Goal: Information Seeking & Learning: Check status

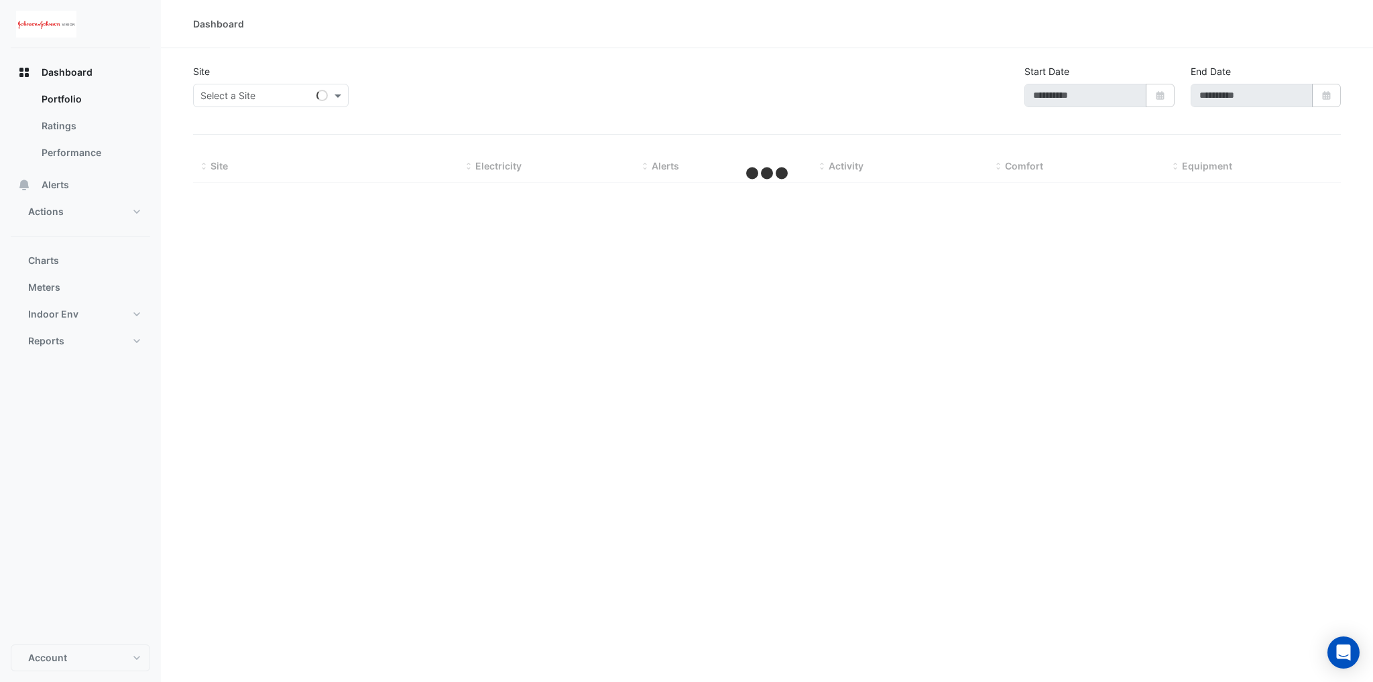
type input "**********"
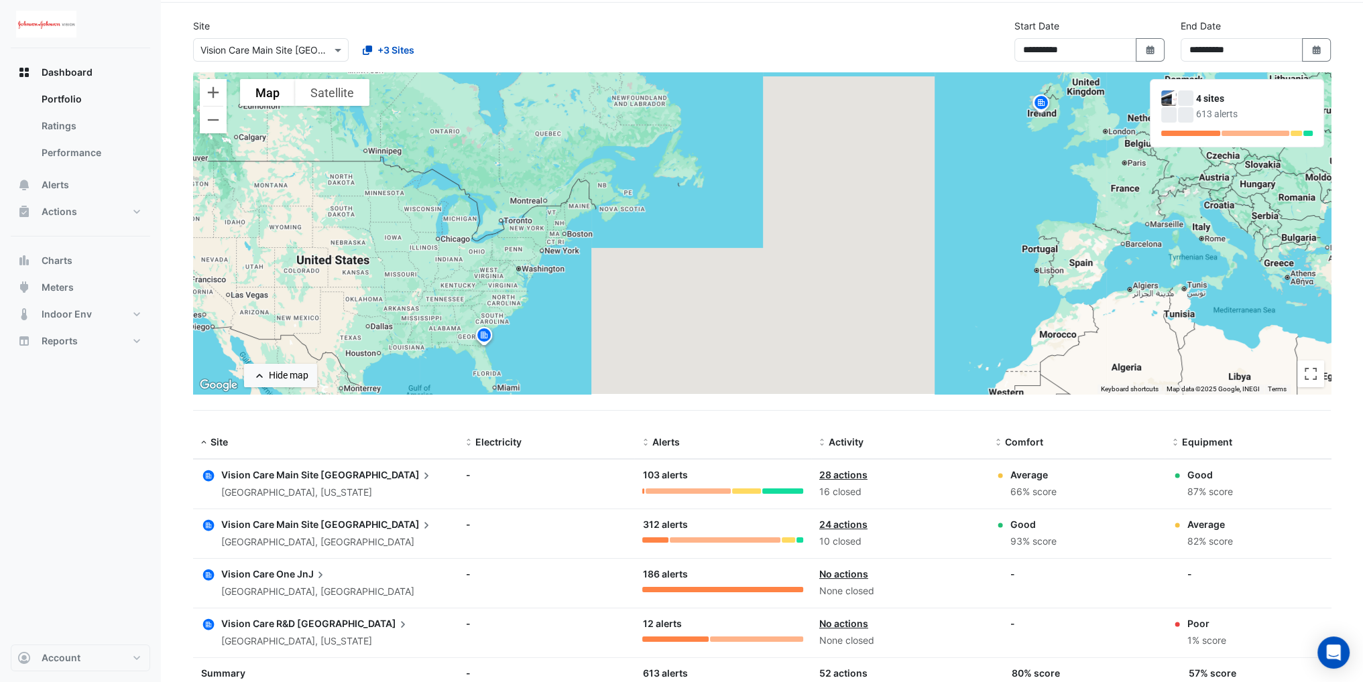
scroll to position [67, 0]
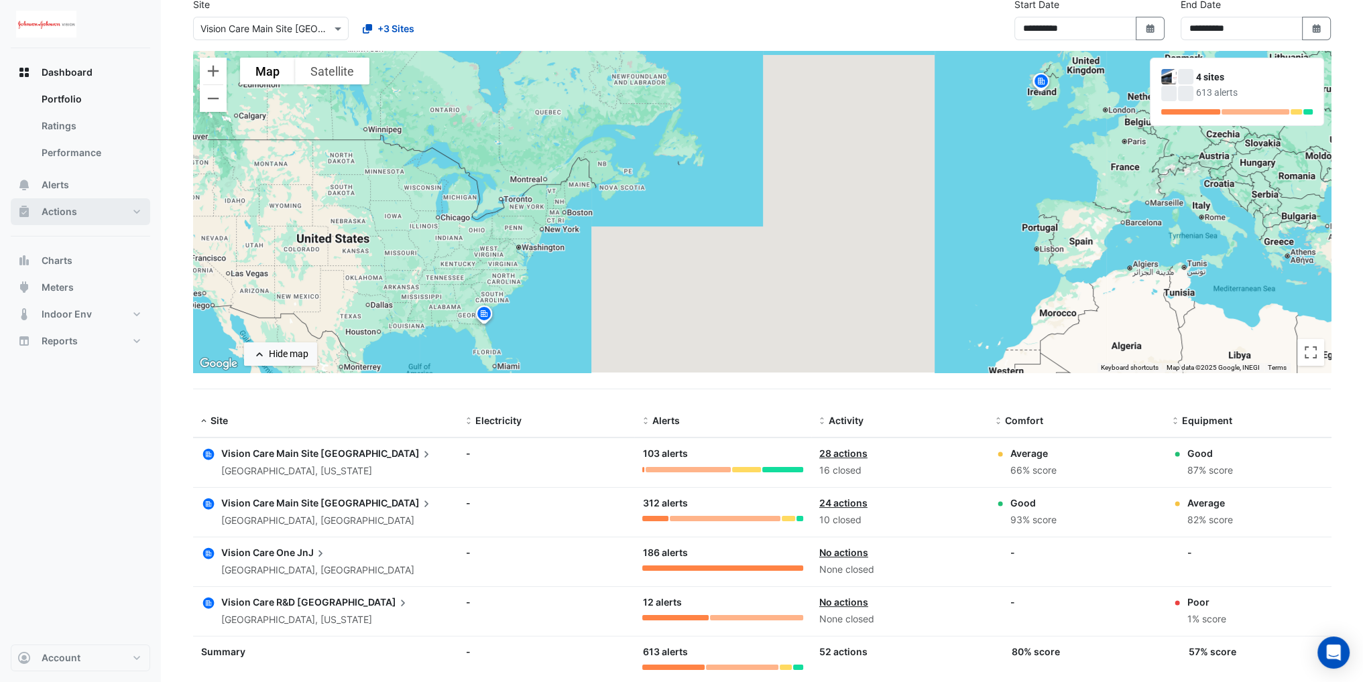
click at [126, 217] on button "Actions" at bounding box center [80, 211] width 139 height 27
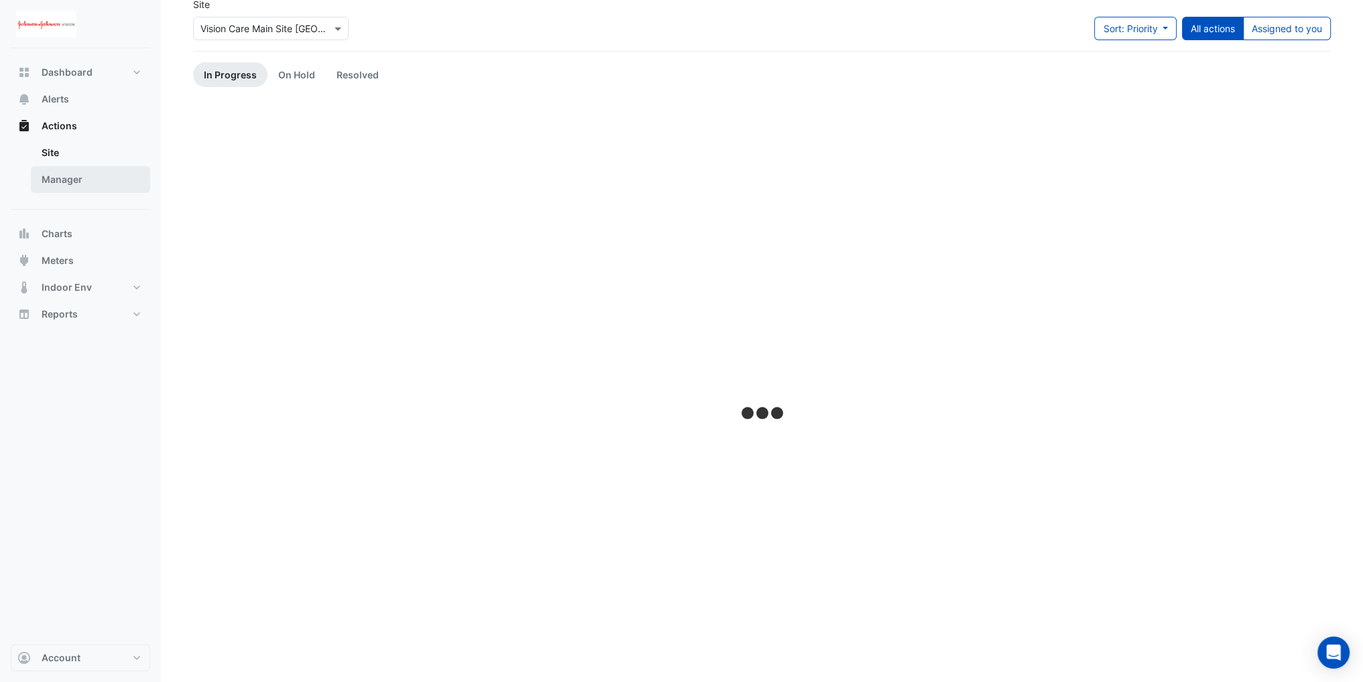
click at [90, 191] on link "Manager" at bounding box center [90, 179] width 119 height 27
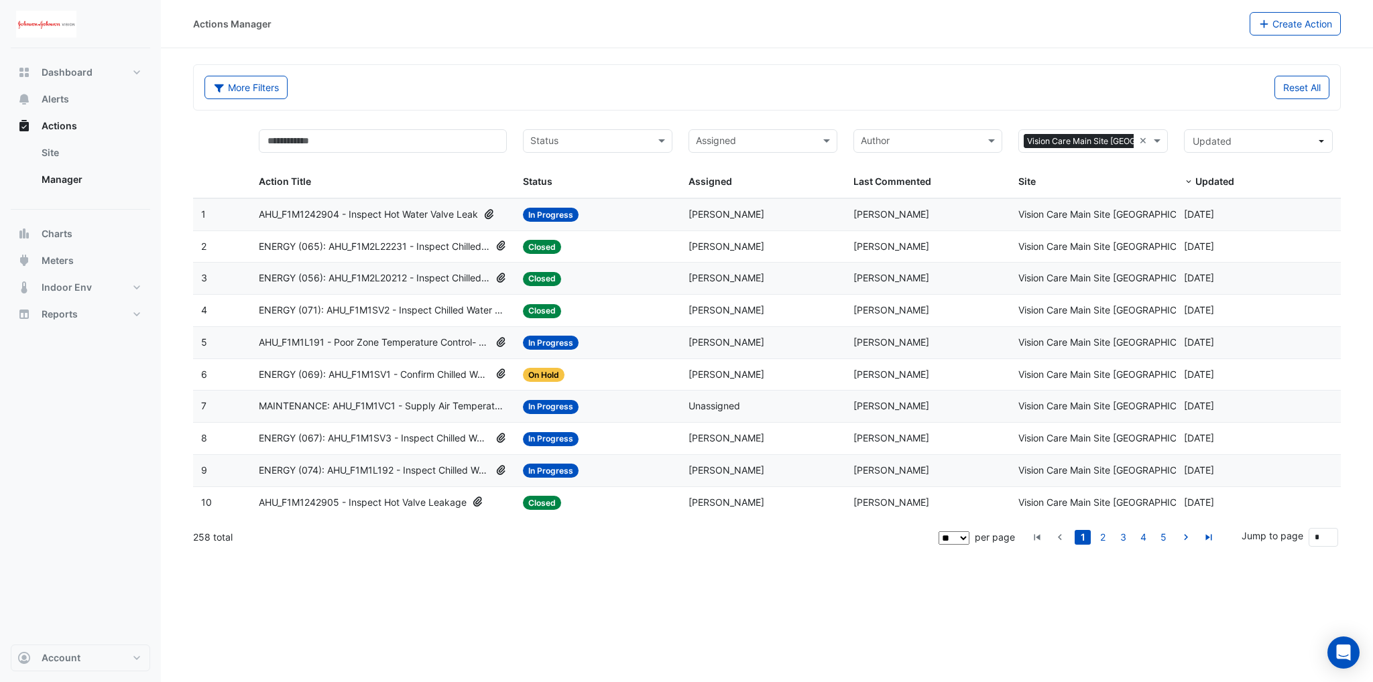
click at [587, 147] on input "text" at bounding box center [589, 142] width 119 height 15
click at [566, 186] on span "In Progress" at bounding box center [559, 188] width 50 height 11
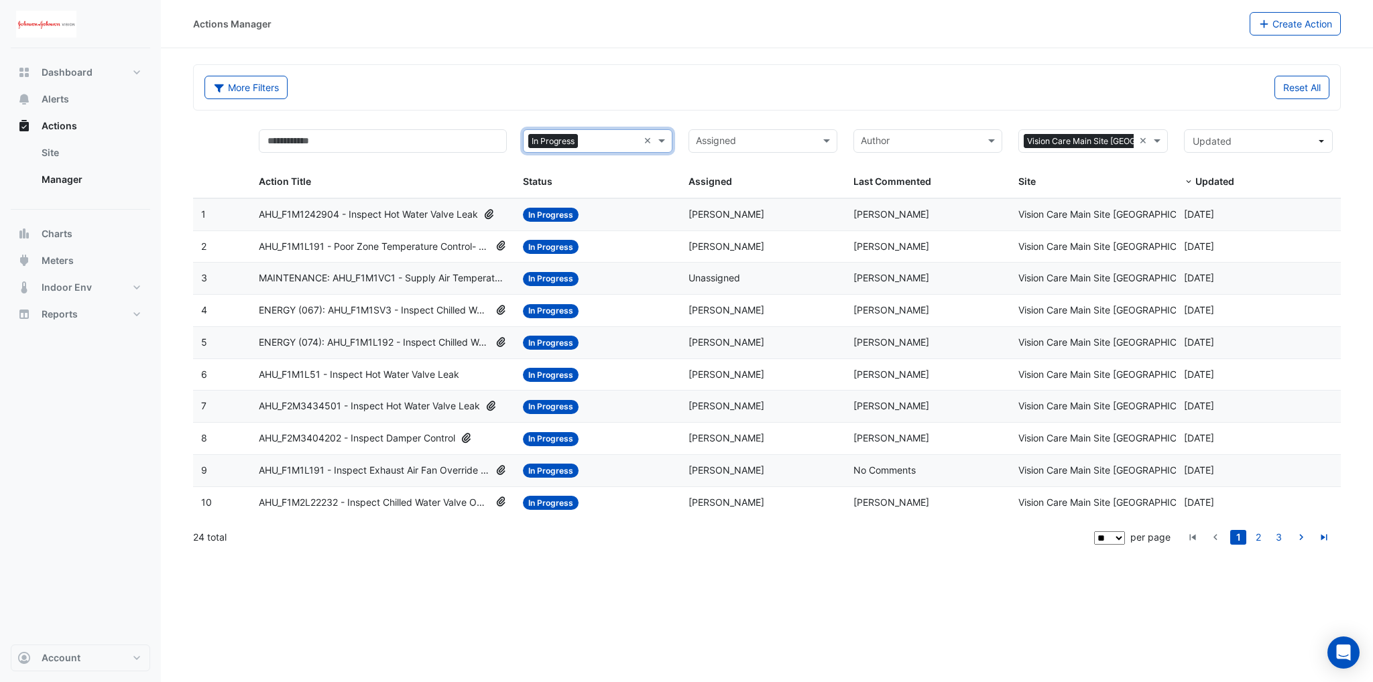
click at [596, 141] on input "text" at bounding box center [610, 142] width 54 height 15
click at [585, 204] on div "On Hold" at bounding box center [596, 207] width 147 height 19
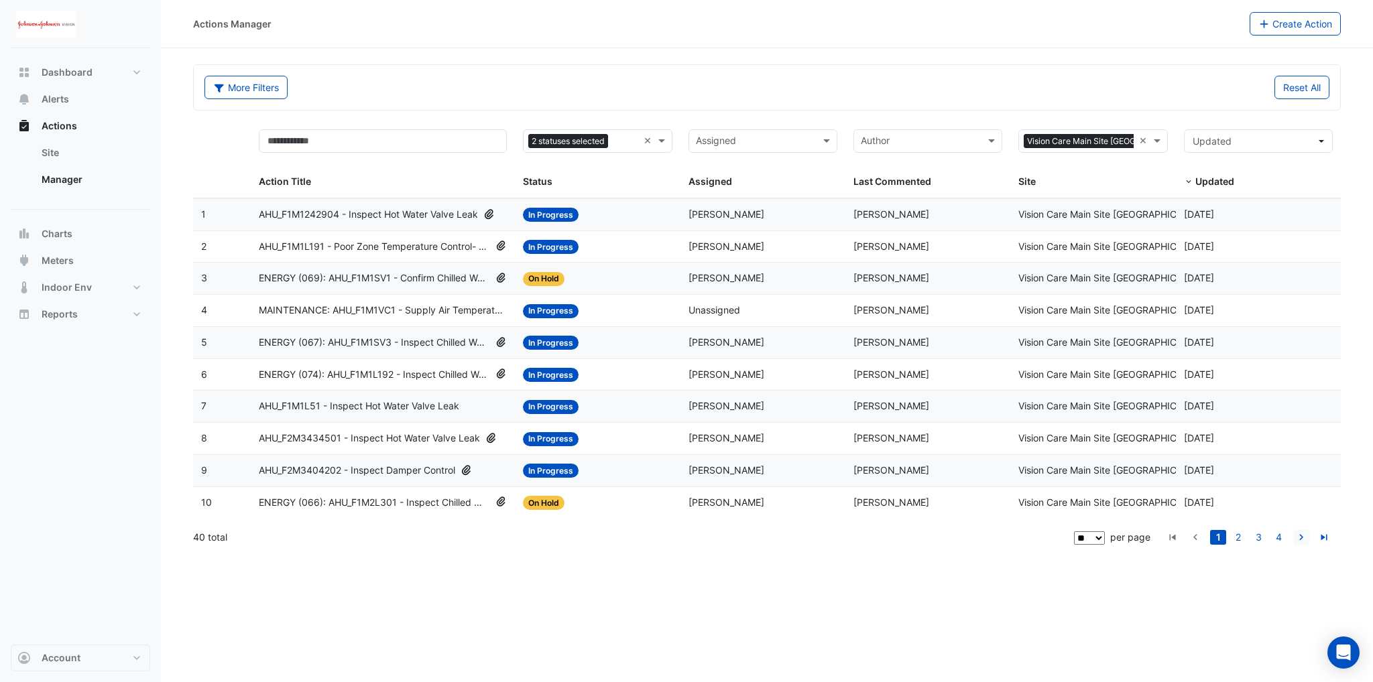
click at [1306, 537] on icon "go to next page" at bounding box center [1301, 539] width 16 height 14
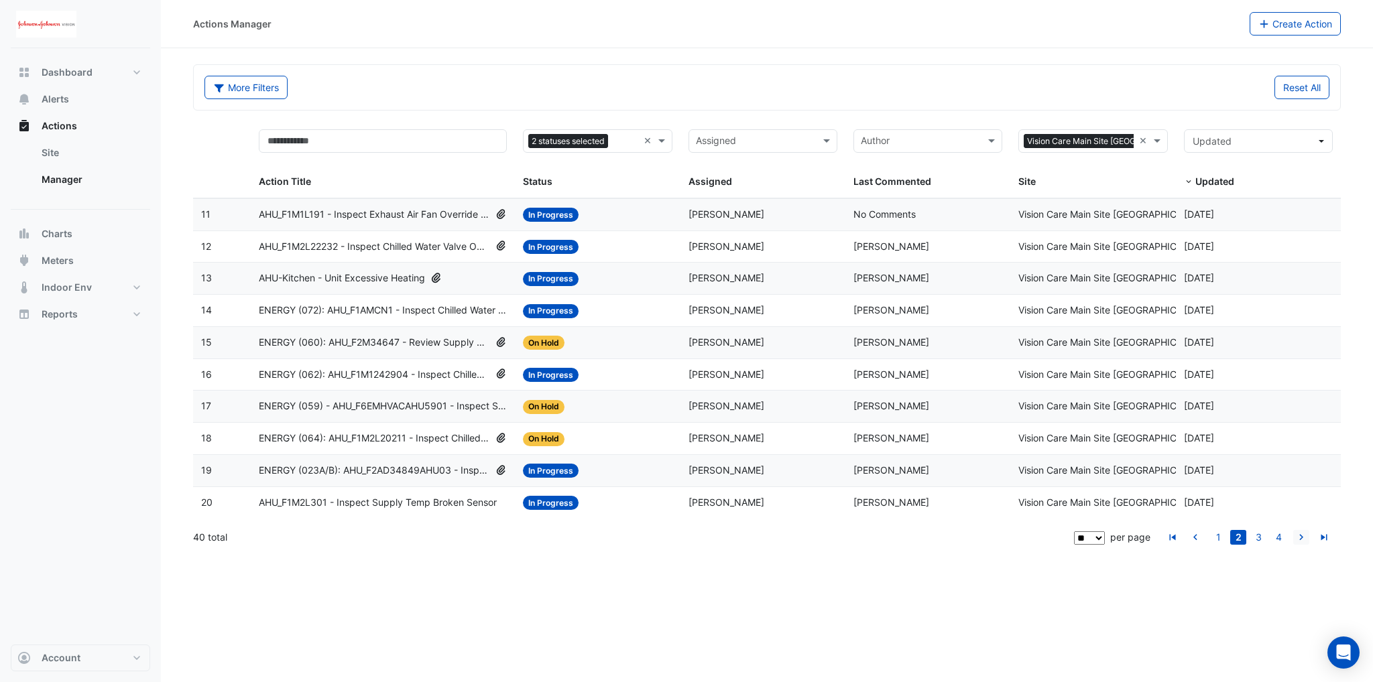
click at [1306, 537] on icon "go to next page" at bounding box center [1301, 539] width 16 height 14
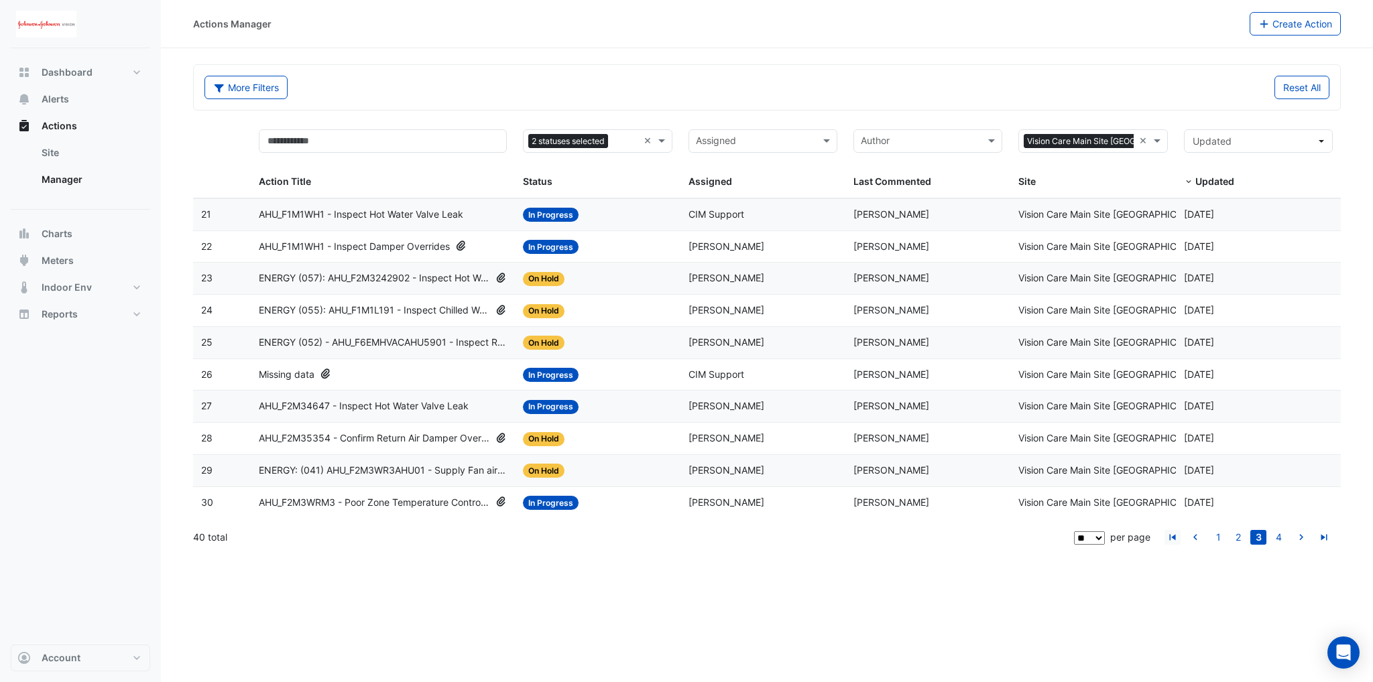
click at [1171, 540] on icon "go to first page" at bounding box center [1172, 539] width 16 height 14
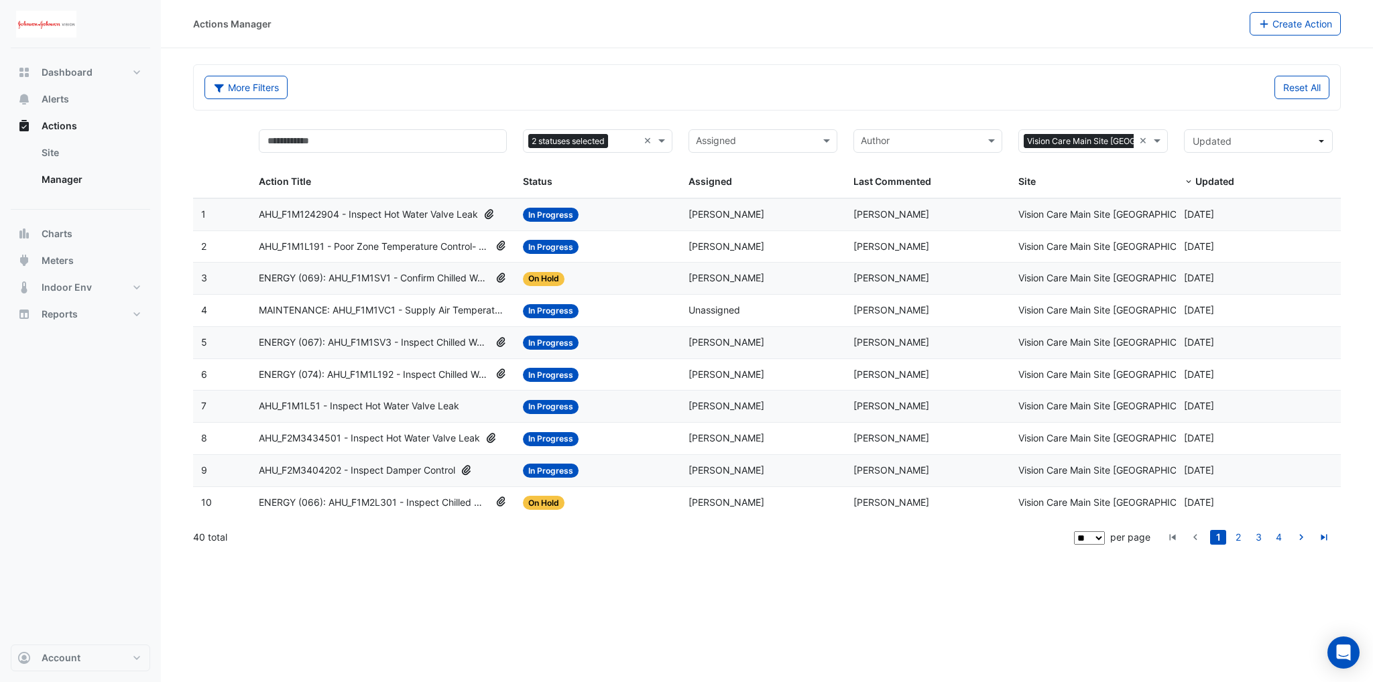
click at [334, 219] on span "AHU_F1M1242904 - Inspect Hot Water Valve Leak" at bounding box center [368, 214] width 219 height 15
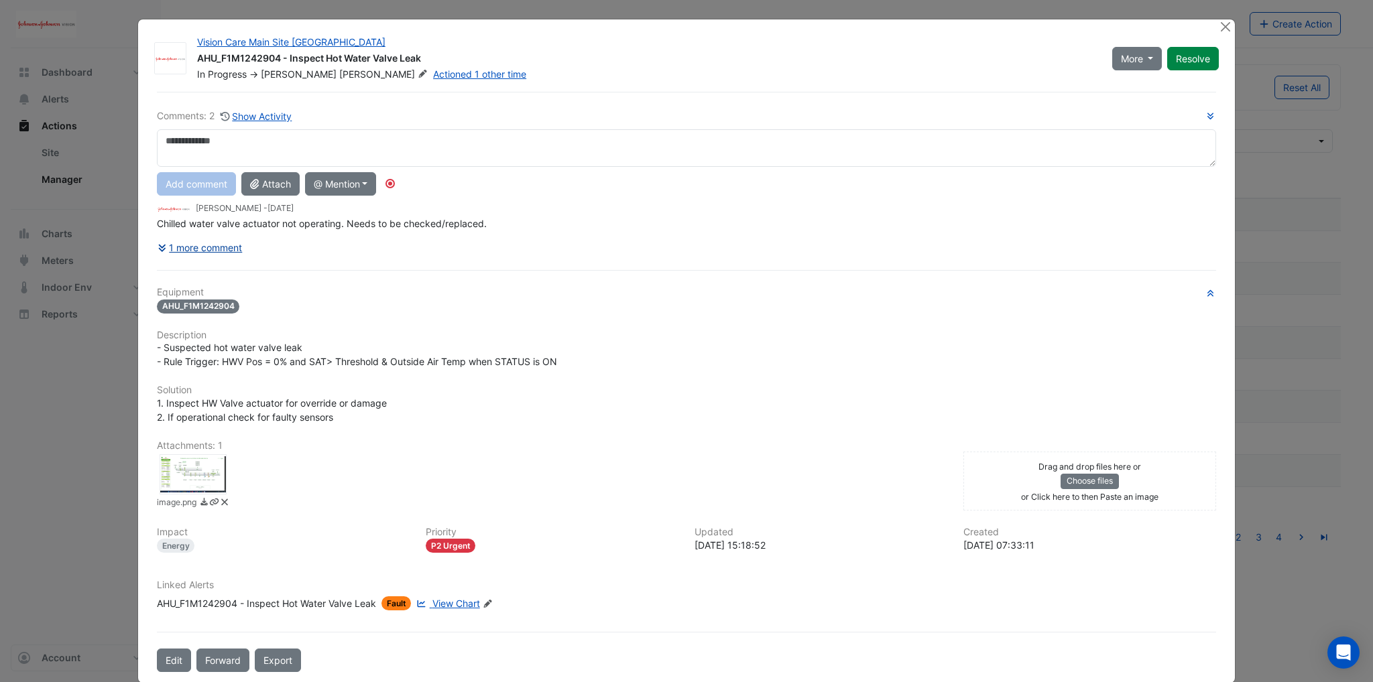
click at [204, 242] on button "1 more comment" at bounding box center [200, 247] width 86 height 23
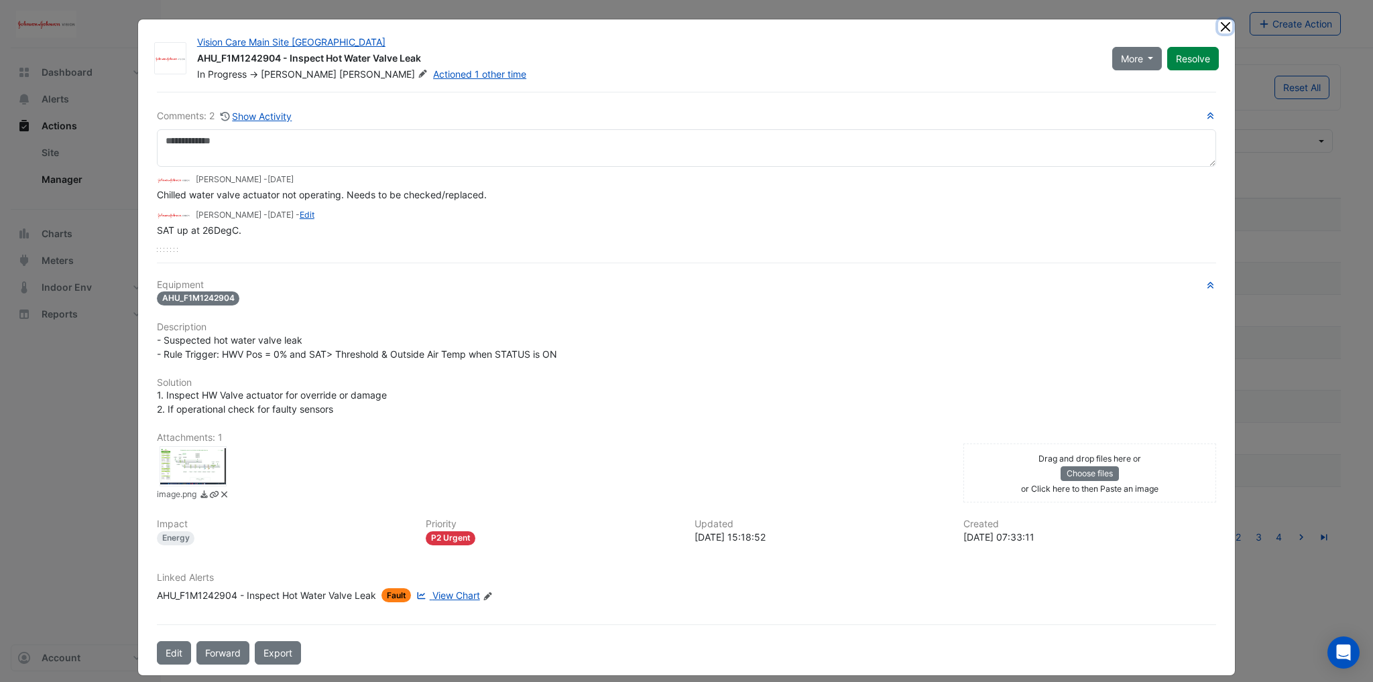
click at [1221, 21] on button "Close" at bounding box center [1225, 26] width 14 height 14
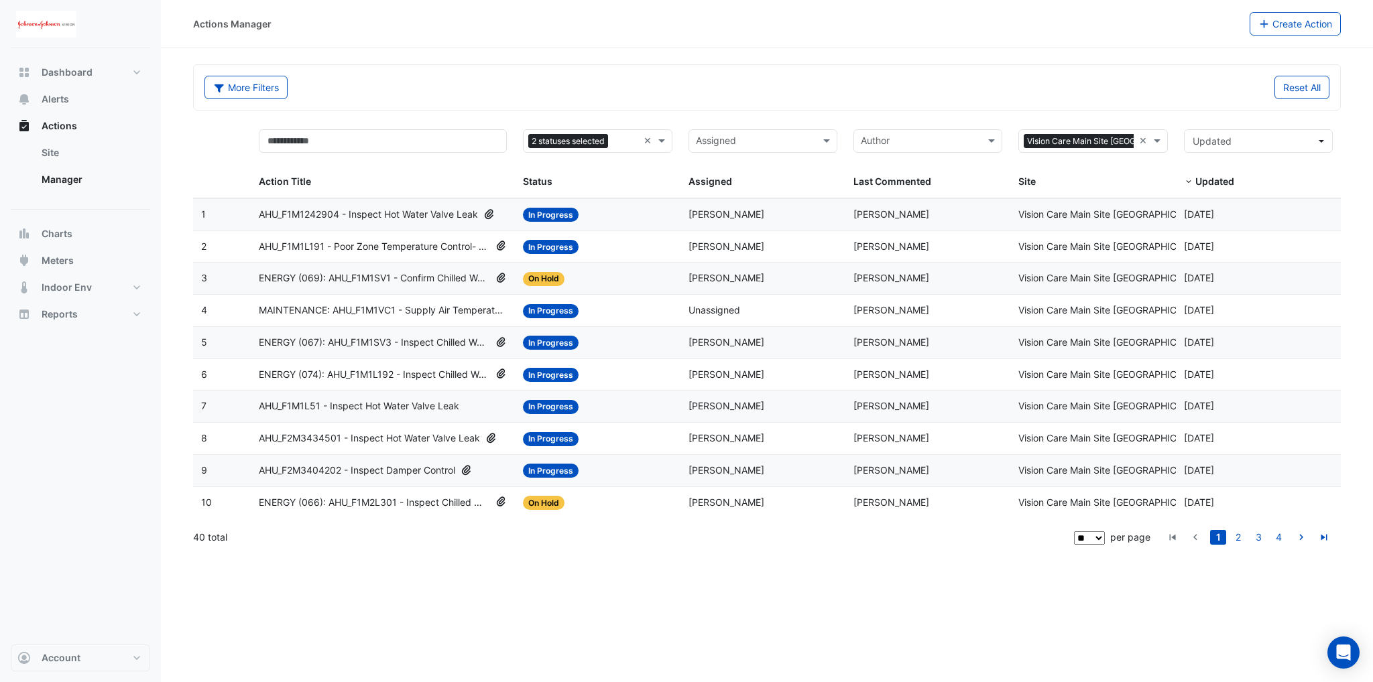
click at [416, 255] on datatable-body-cell "Action Title: AHU_F1M1L191 - Poor Zone Temperature Control- Based on Operating …" at bounding box center [383, 247] width 264 height 32
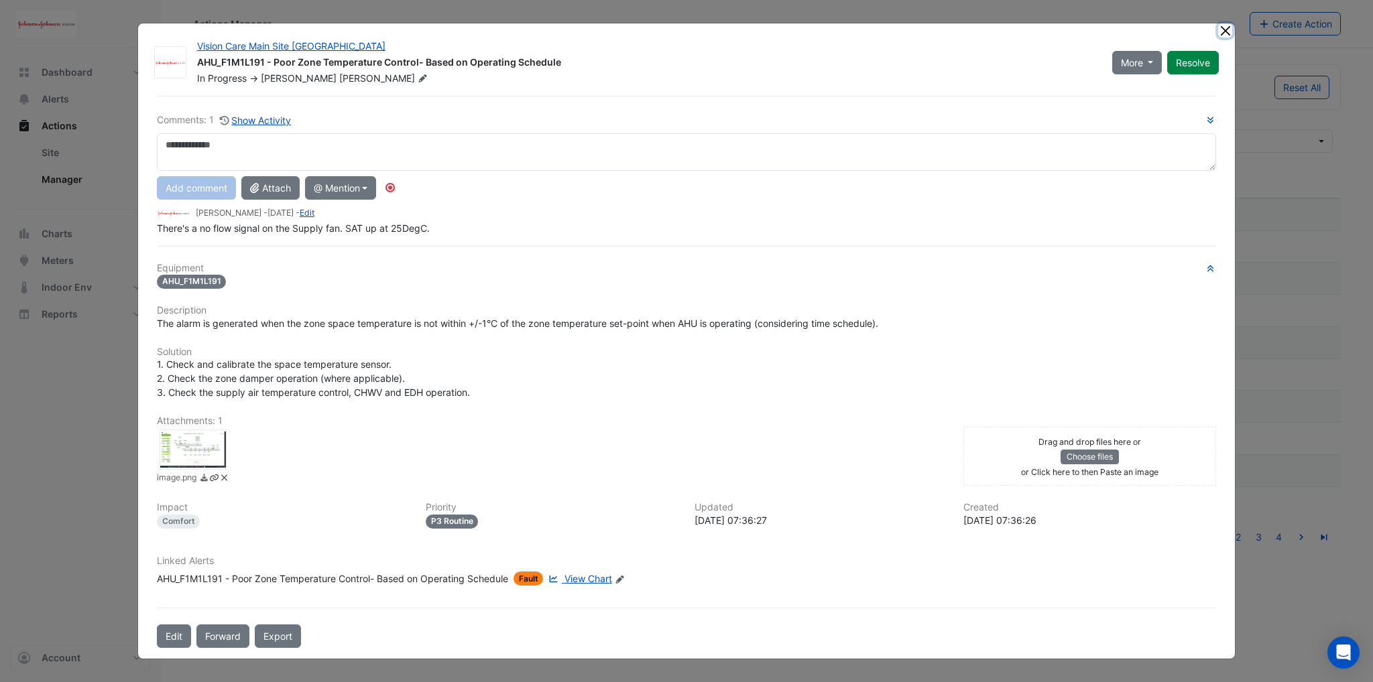
click at [1227, 37] on button "Close" at bounding box center [1225, 30] width 14 height 14
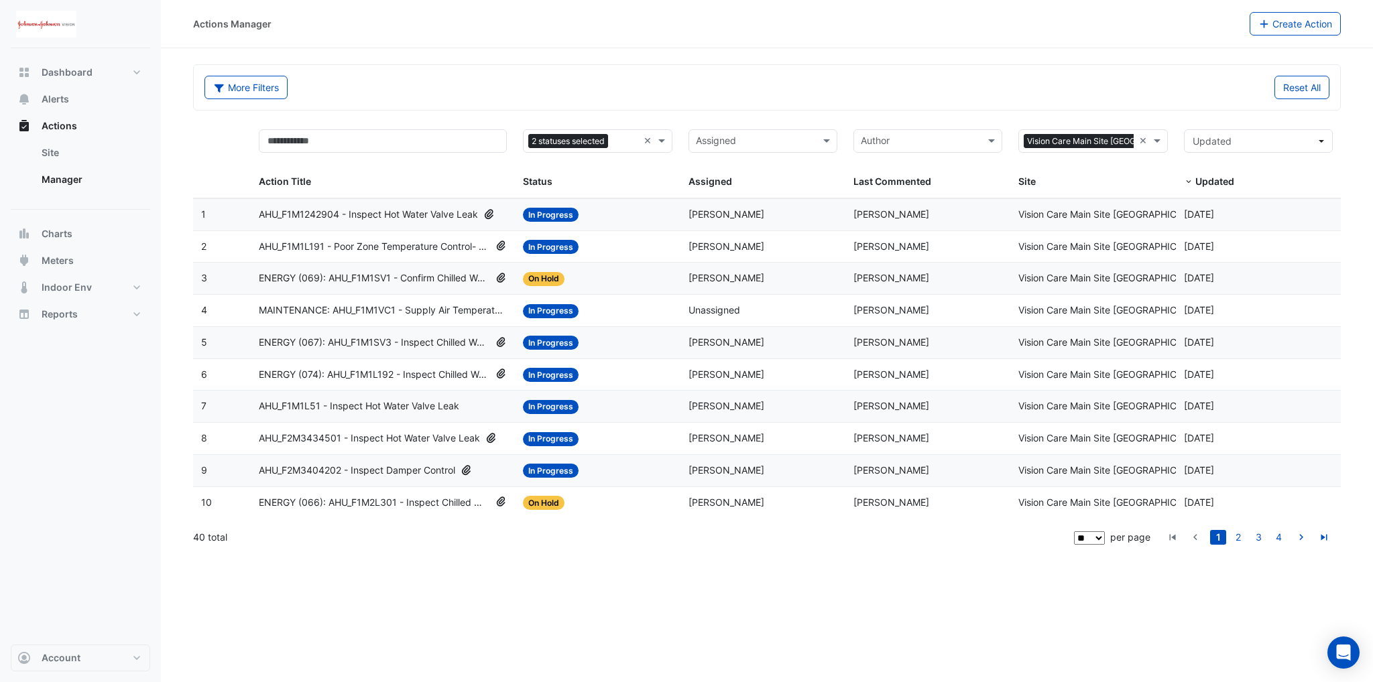
click at [395, 348] on span "ENERGY (067): AHU_F1M1SV3 - Inspect Chilled Water Valve Leak [BEEP]" at bounding box center [374, 342] width 231 height 15
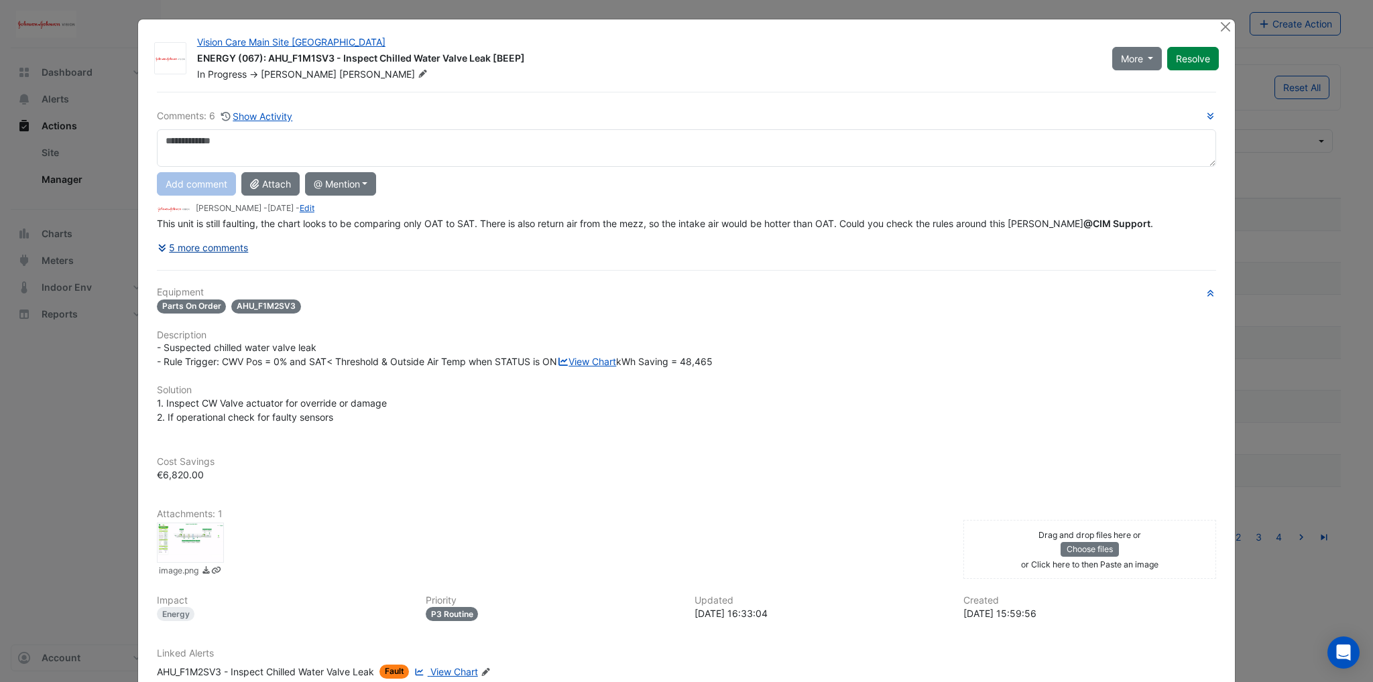
click at [182, 246] on button "5 more comments" at bounding box center [203, 247] width 92 height 23
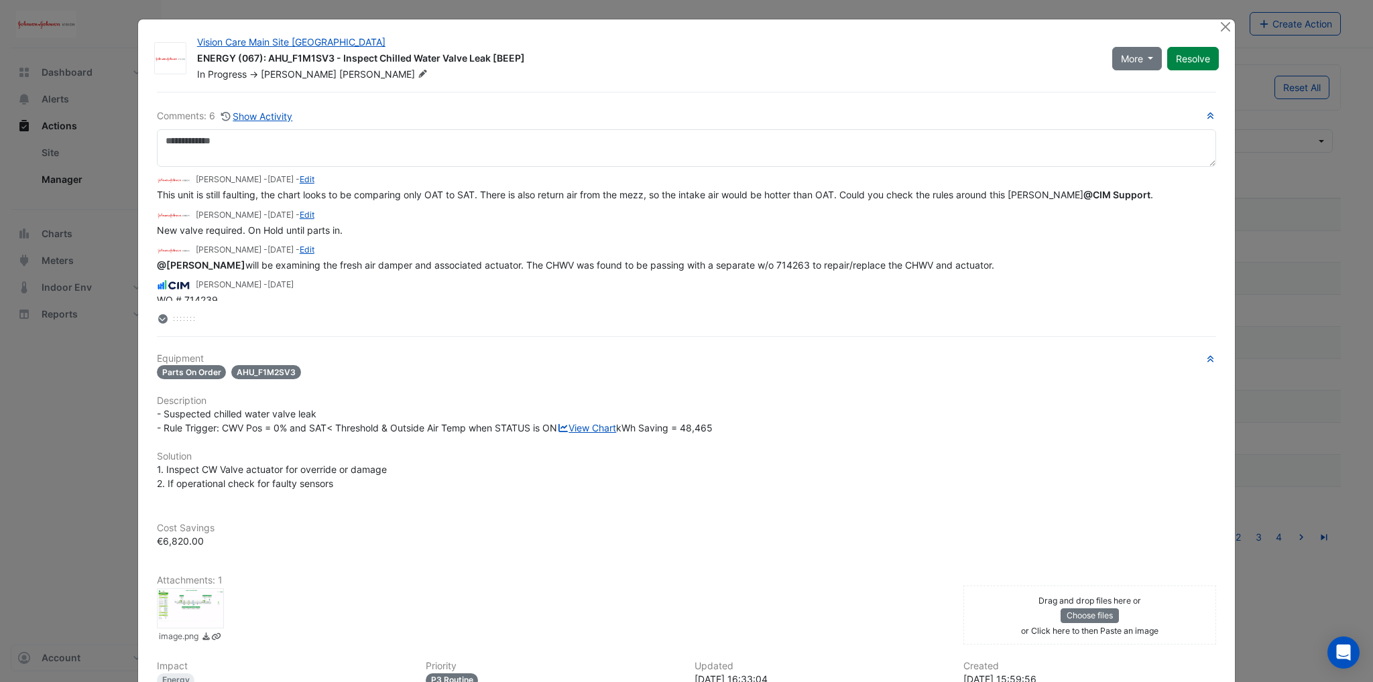
click at [1236, 25] on ngb-modal-window "Vision Care Main Site [GEOGRAPHIC_DATA] ENERGY (067): AHU_F1M1SV3 - Inspect Chi…" at bounding box center [686, 341] width 1373 height 682
click at [1225, 29] on button "Close" at bounding box center [1225, 26] width 14 height 14
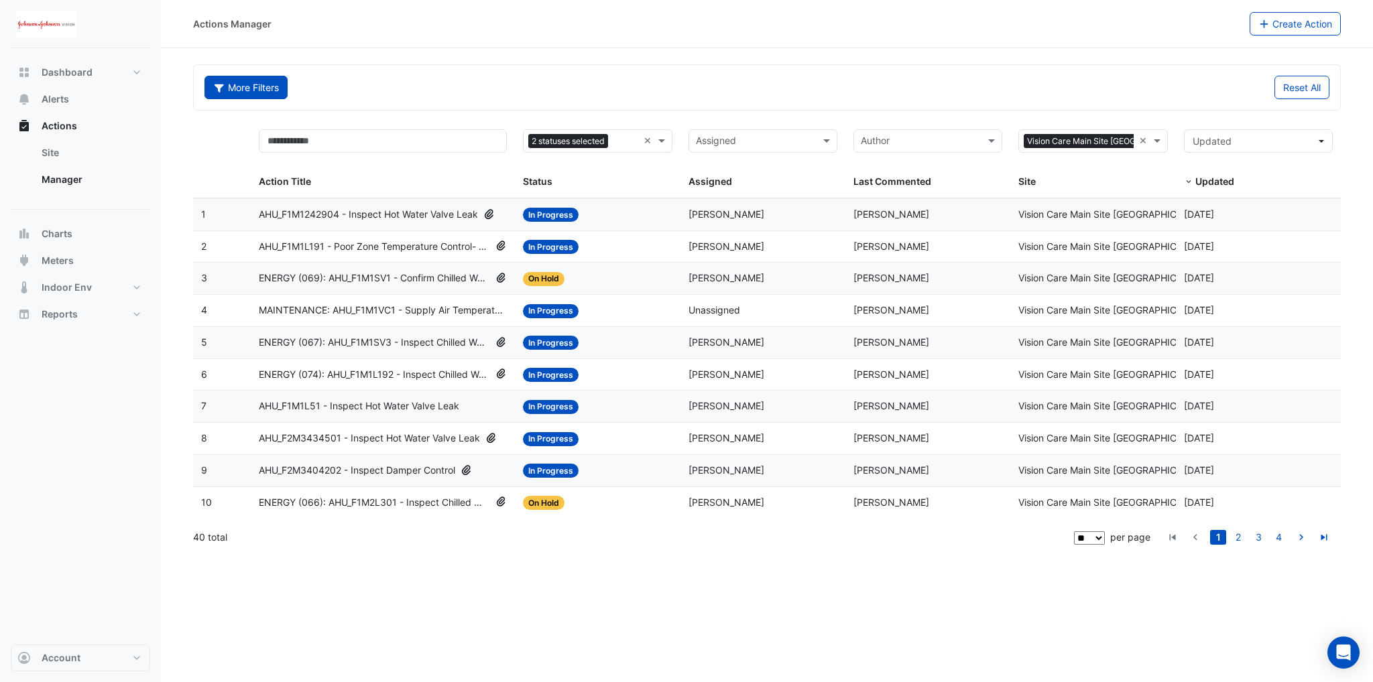
click at [243, 95] on button "More Filters" at bounding box center [245, 87] width 83 height 23
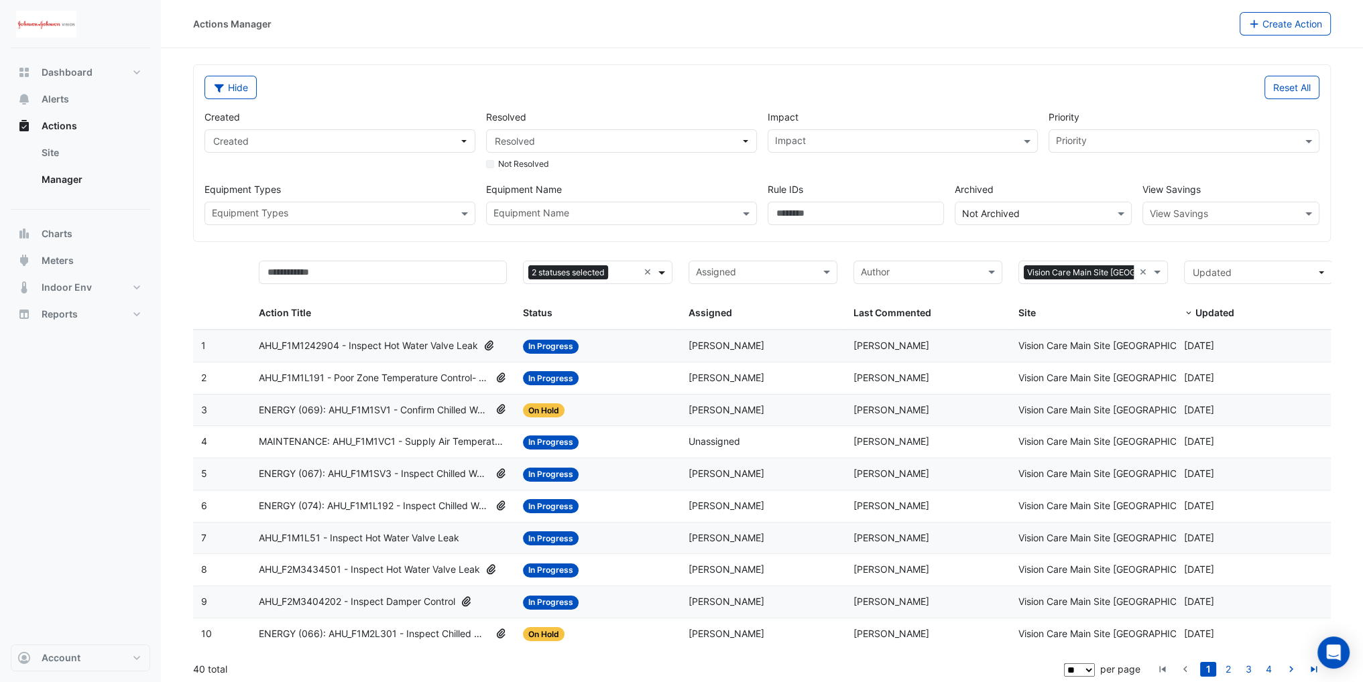
click at [655, 276] on span at bounding box center [663, 272] width 17 height 15
click at [542, 219] on input "text" at bounding box center [613, 215] width 241 height 14
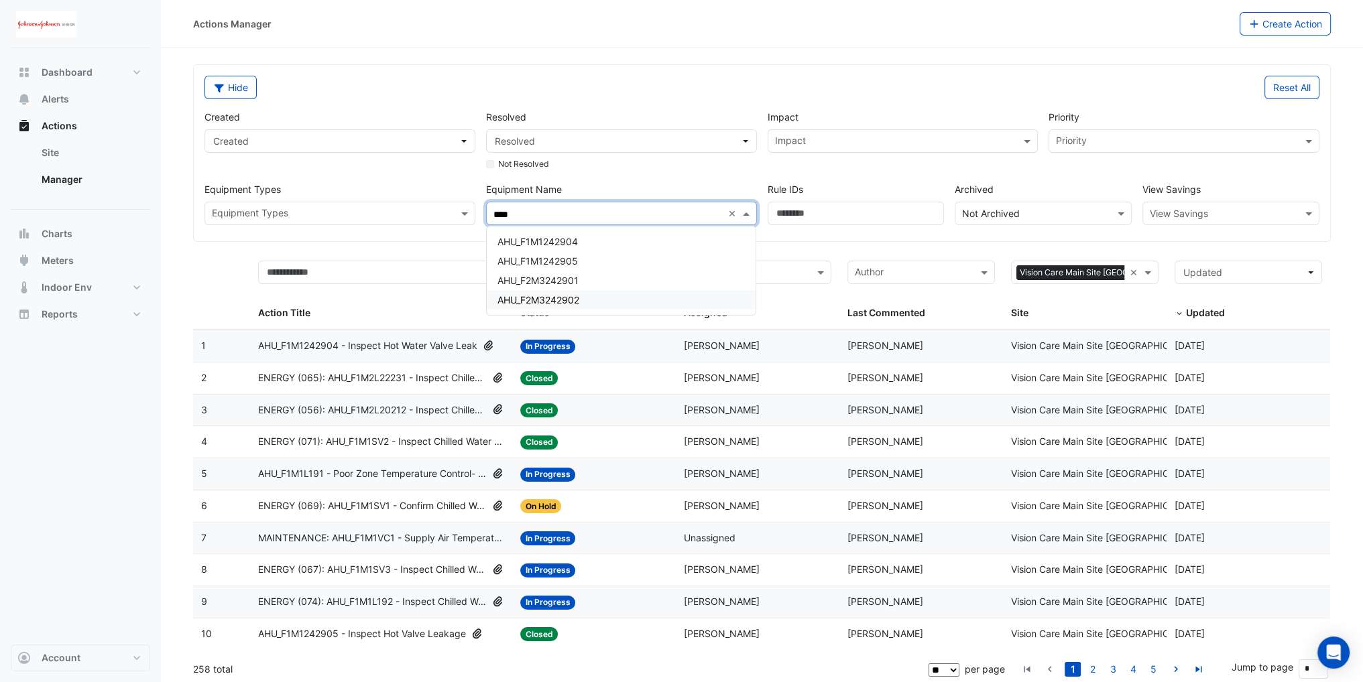
click at [566, 302] on span "AHU_F2M3242902" at bounding box center [538, 299] width 82 height 11
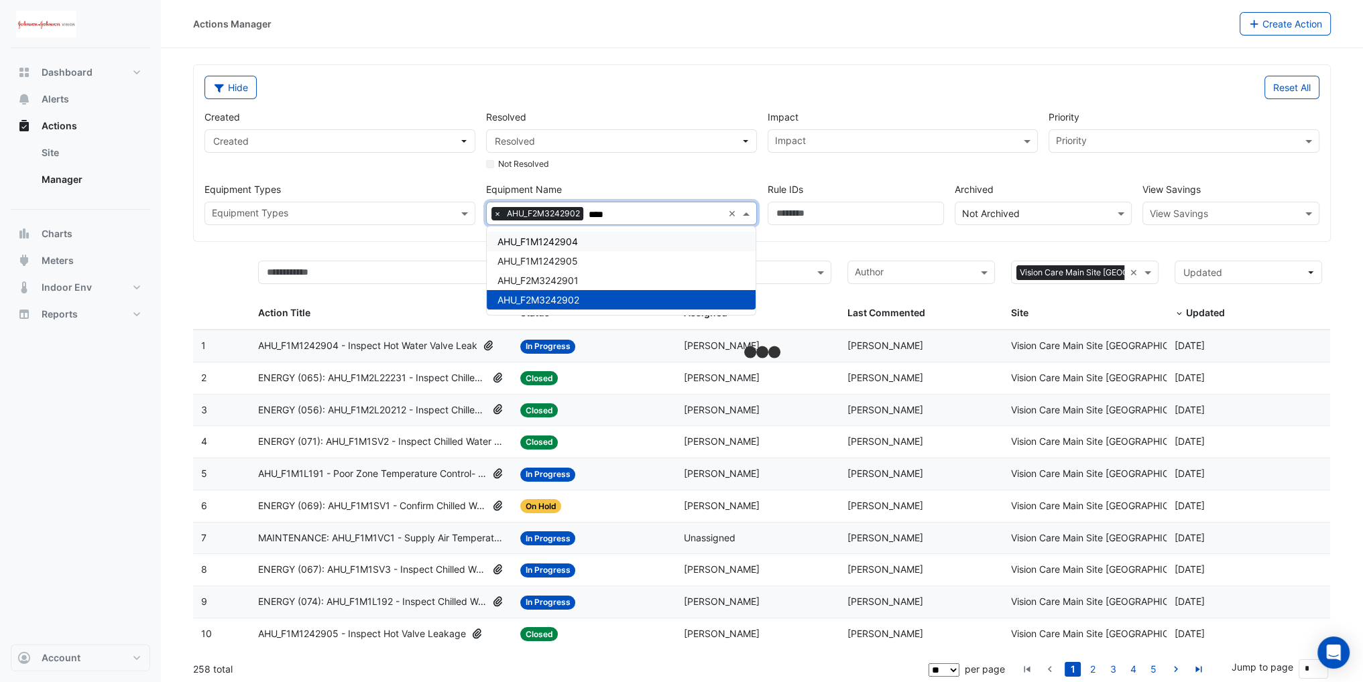
type input "****"
click at [604, 180] on div "Created Created Resolved Resolved Not Resolved Impact Impact Priority Priority …" at bounding box center [761, 162] width 1125 height 126
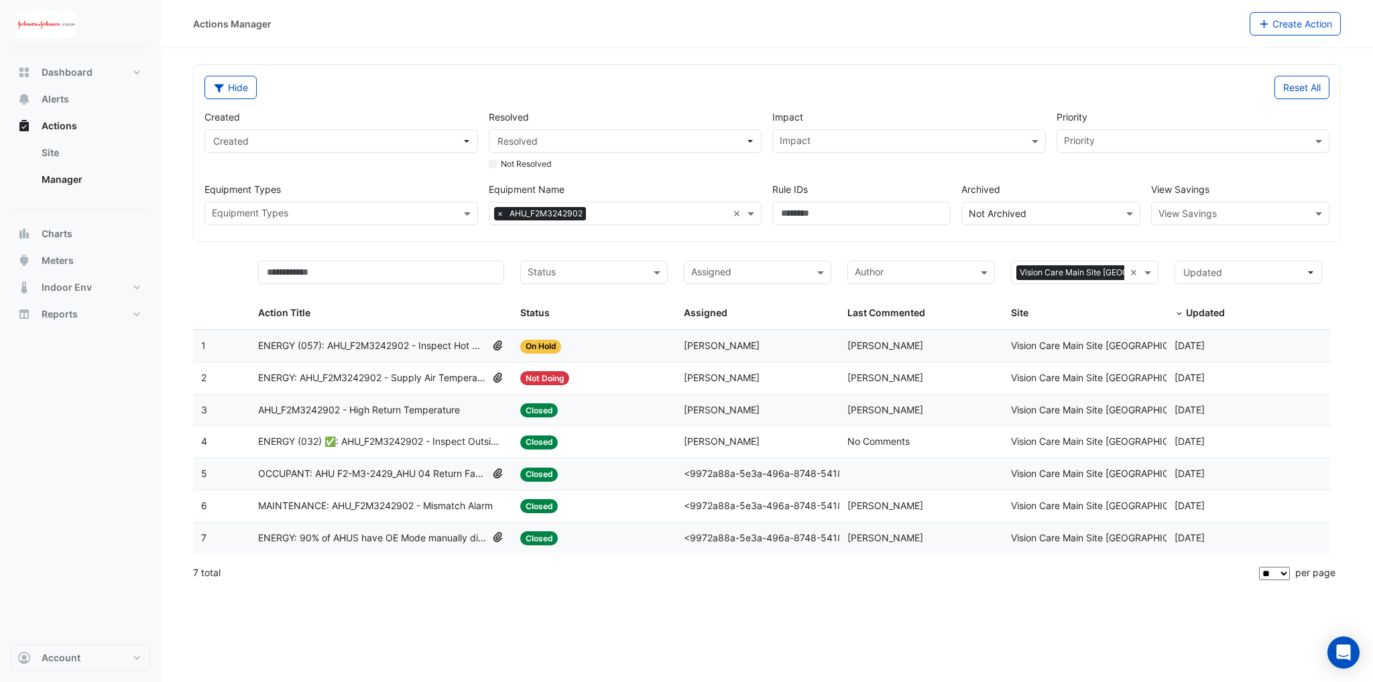
click at [371, 344] on span "ENERGY (057): AHU_F2M3242902 - Inspect Hot Water Valve Leak [BEEP]" at bounding box center [372, 345] width 229 height 15
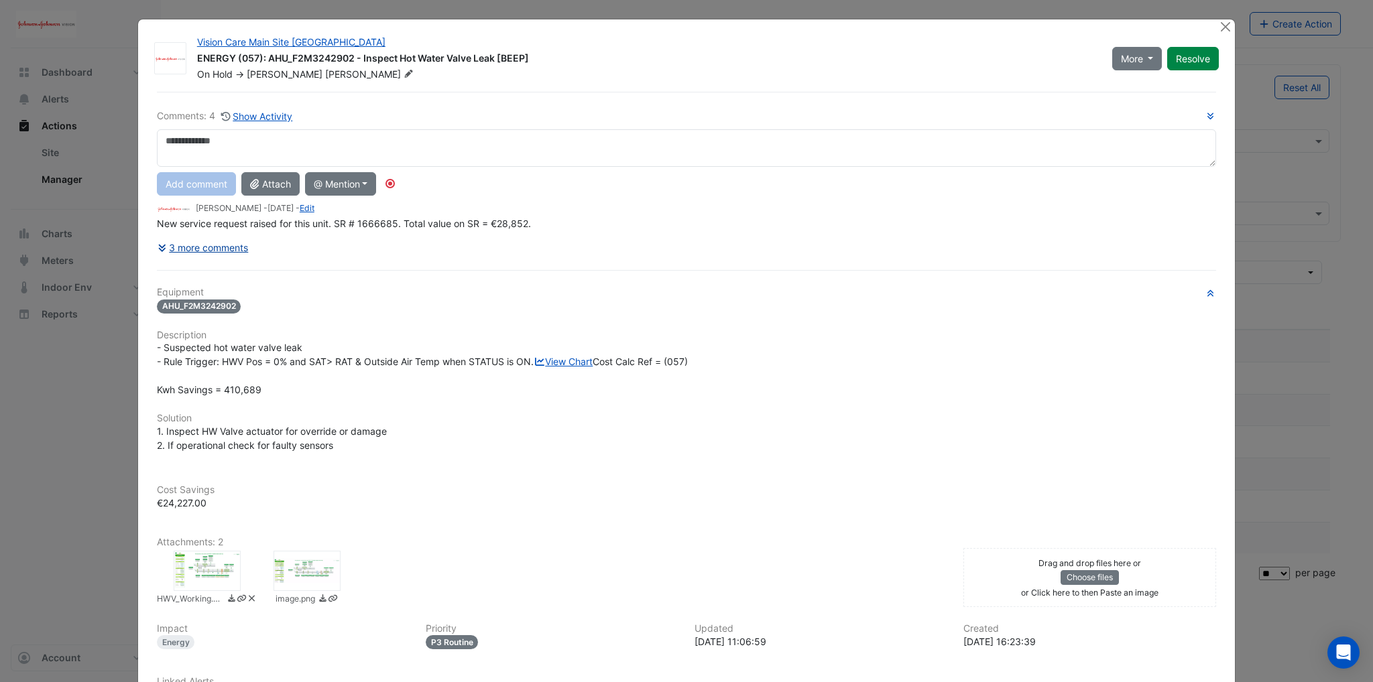
click at [210, 247] on button "3 more comments" at bounding box center [203, 247] width 92 height 23
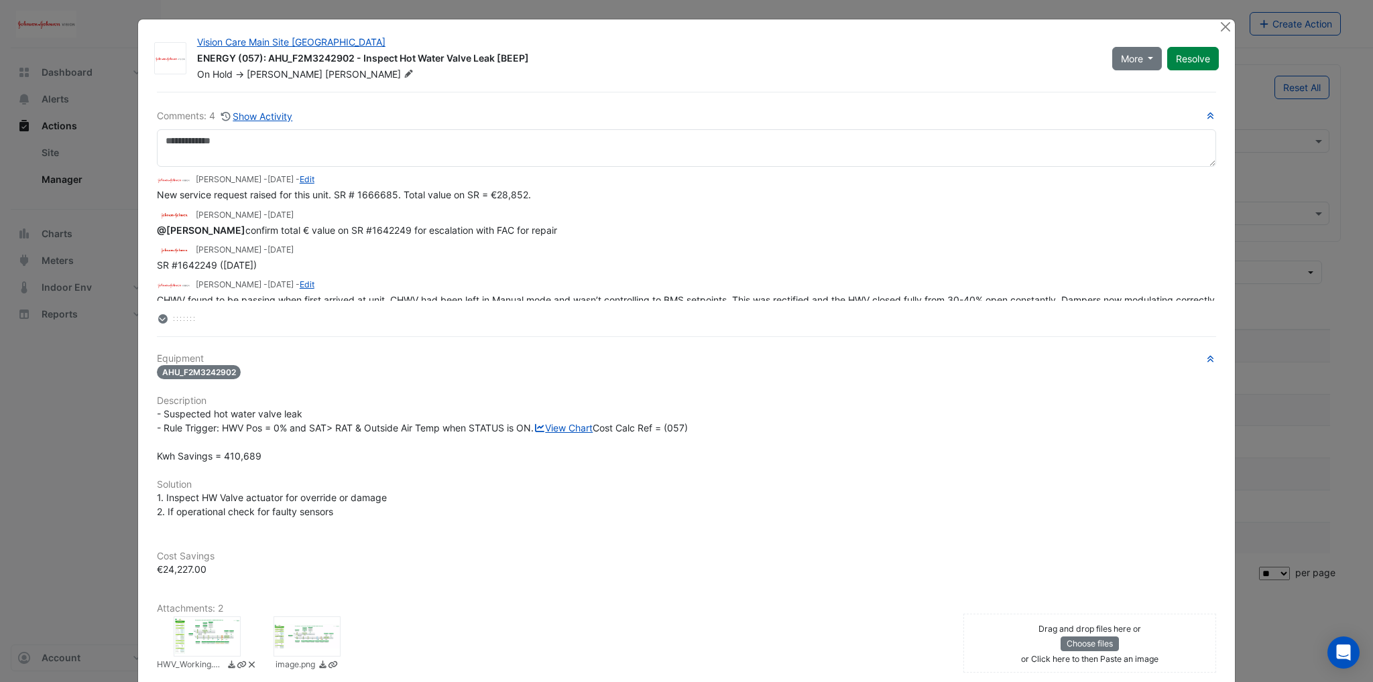
scroll to position [32, 0]
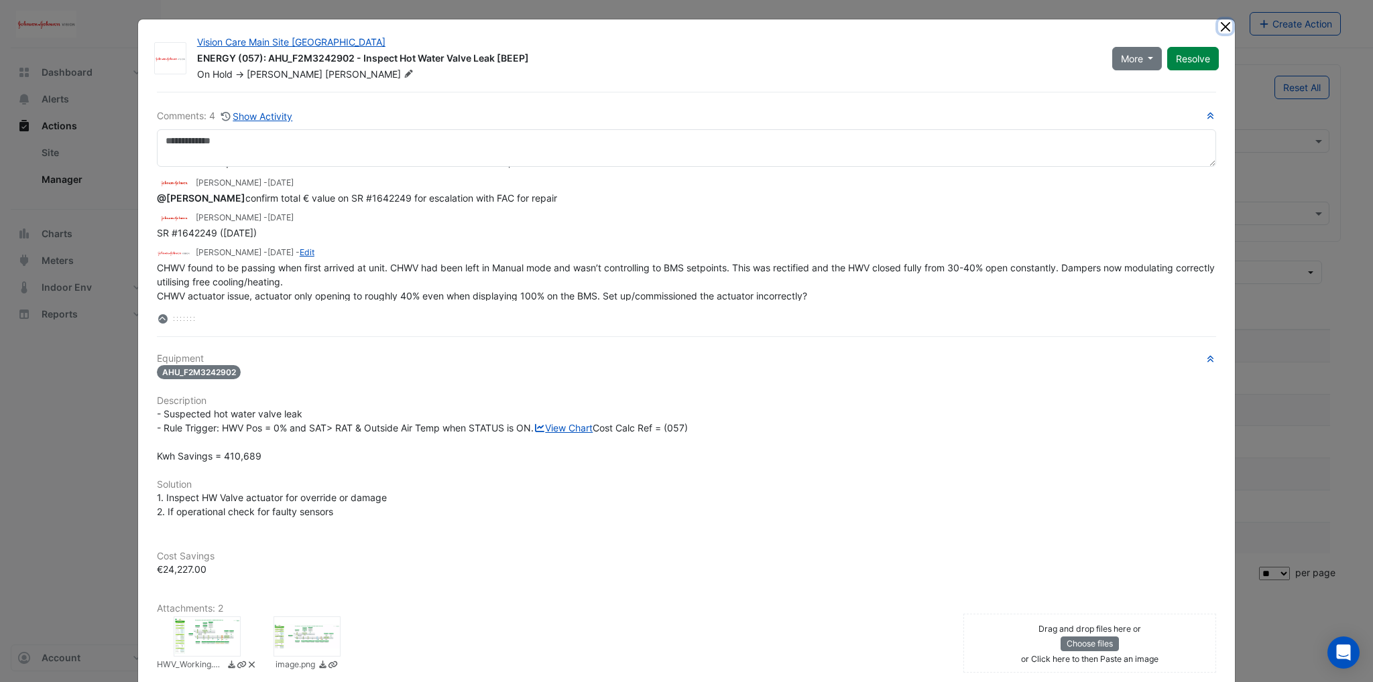
click at [1218, 27] on button "Close" at bounding box center [1225, 26] width 14 height 14
